Goal: Transaction & Acquisition: Purchase product/service

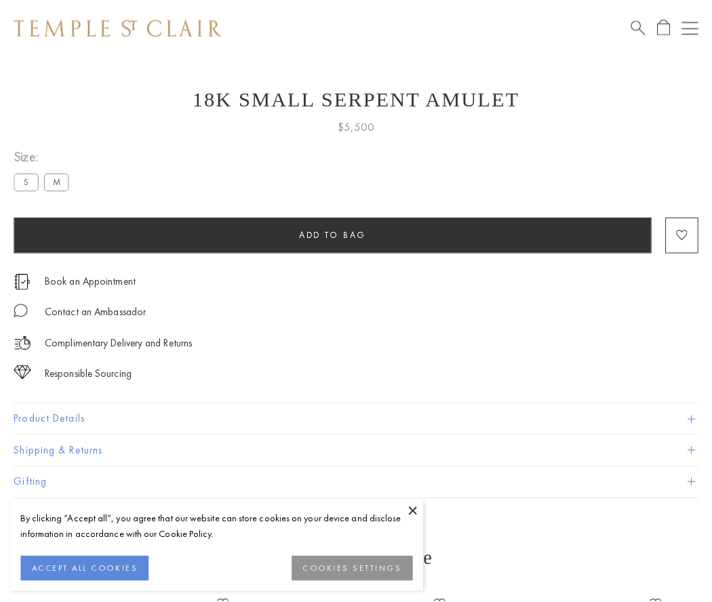
scroll to position [41, 0]
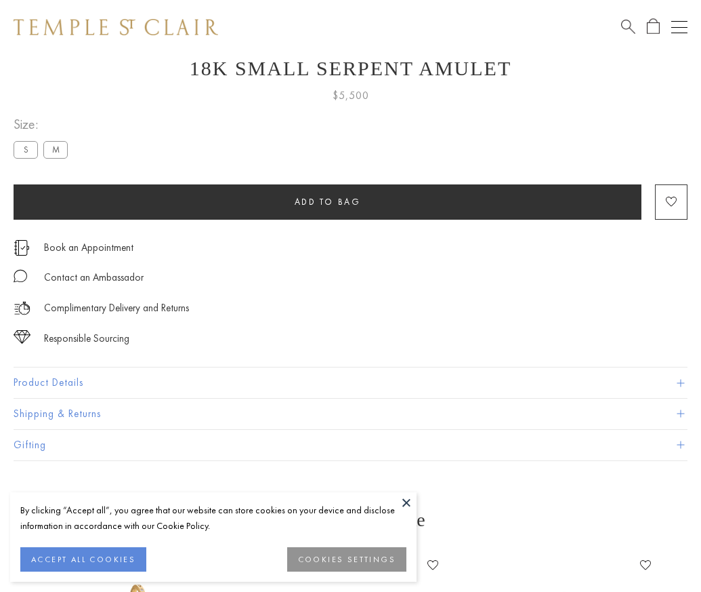
click at [327, 201] on span "Add to bag" at bounding box center [328, 202] width 66 height 12
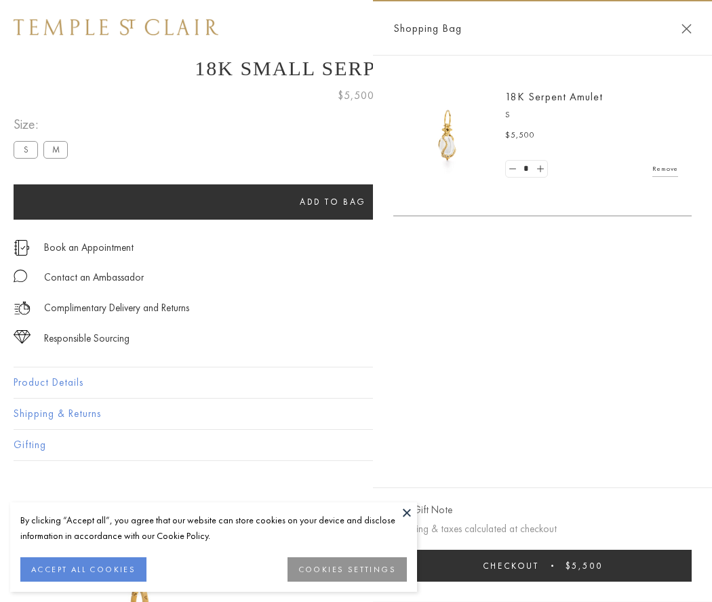
click at [542, 565] on button "Checkout $5,500" at bounding box center [542, 566] width 298 height 32
